Goal: Check status

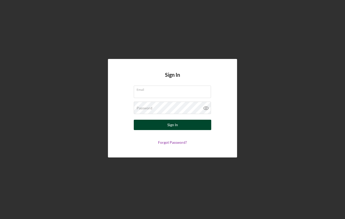
type input "[EMAIL_ADDRESS][DOMAIN_NAME]"
click at [179, 121] on button "Sign In" at bounding box center [173, 125] width 78 height 10
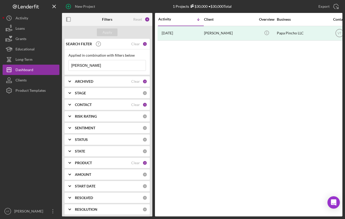
drag, startPoint x: 101, startPoint y: 65, endPoint x: 60, endPoint y: 63, distance: 40.9
click at [60, 63] on div "New Project 1 Projects $30,000 • $30,000 Total [PERSON_NAME] Export Icon/Export…" at bounding box center [173, 108] width 340 height 216
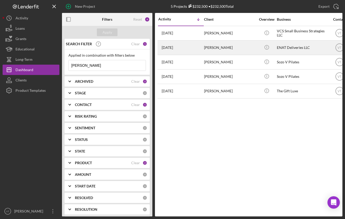
type input "[PERSON_NAME]"
click at [210, 49] on div "[PERSON_NAME]" at bounding box center [230, 48] width 52 height 14
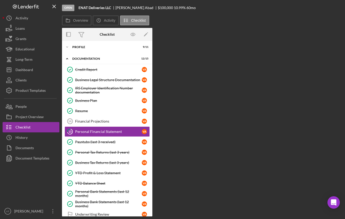
scroll to position [16, 0]
